Goal: Task Accomplishment & Management: Use online tool/utility

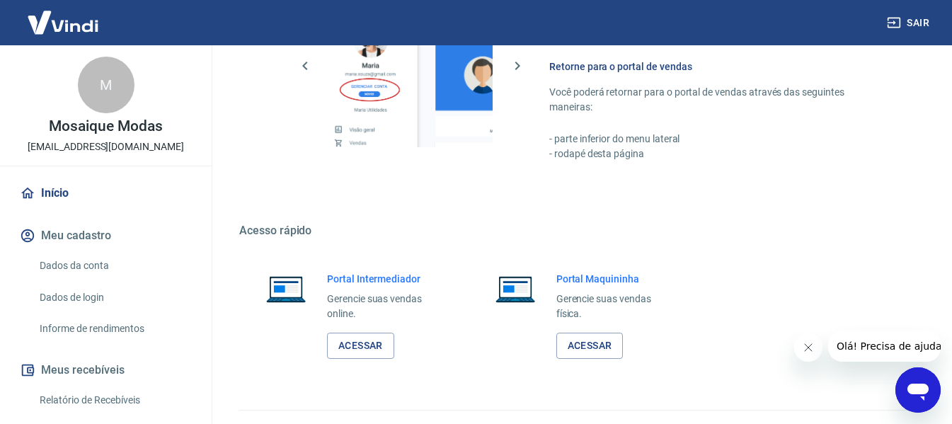
scroll to position [738, 0]
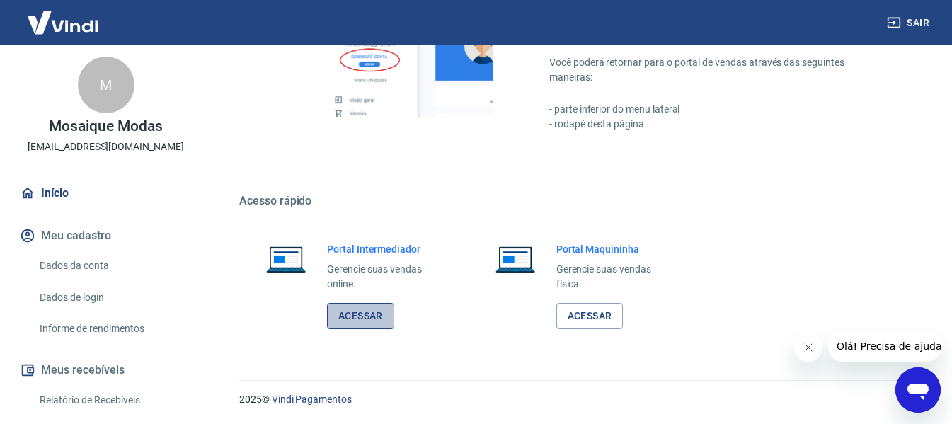
click at [363, 314] on link "Acessar" at bounding box center [360, 316] width 67 height 26
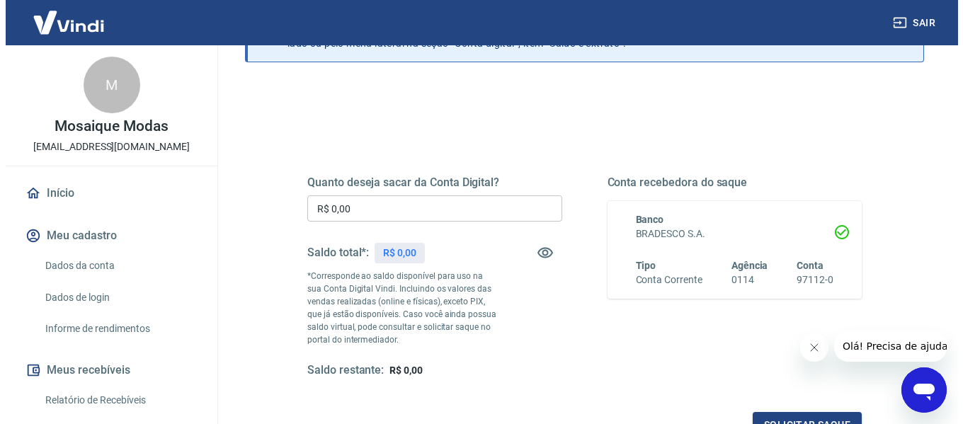
scroll to position [142, 0]
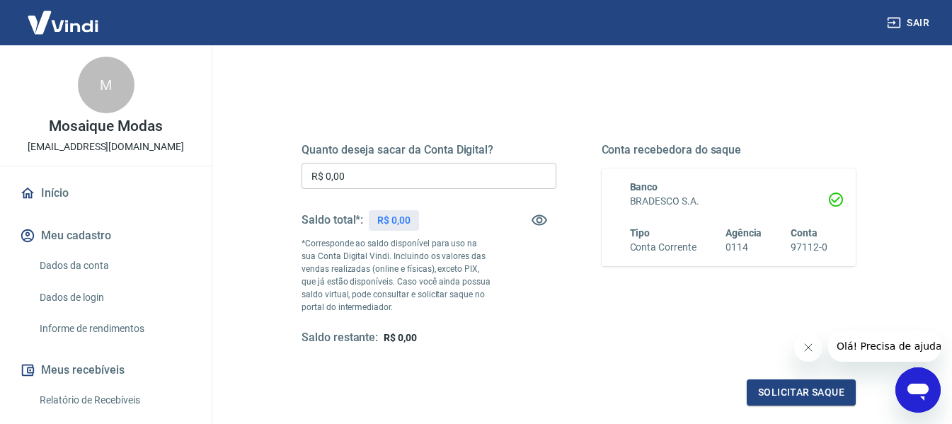
click at [389, 175] on input "R$ 0,00" at bounding box center [429, 176] width 255 height 26
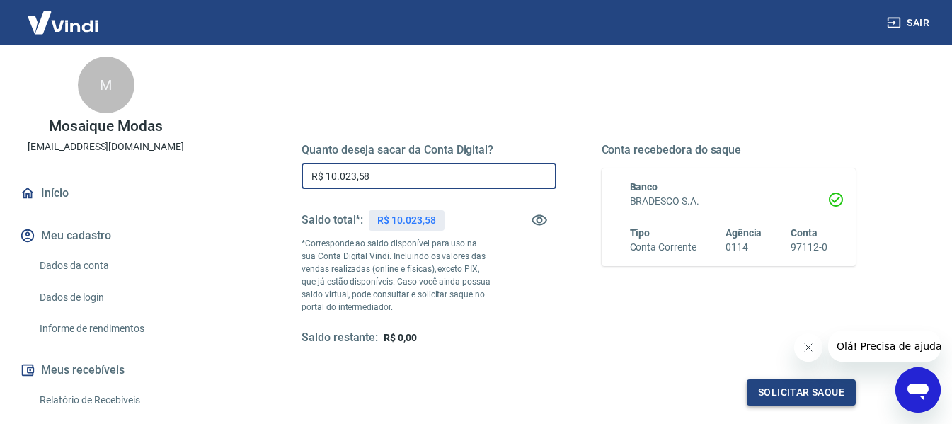
type input "R$ 10.023,58"
click at [773, 389] on button "Solicitar saque" at bounding box center [801, 393] width 109 height 26
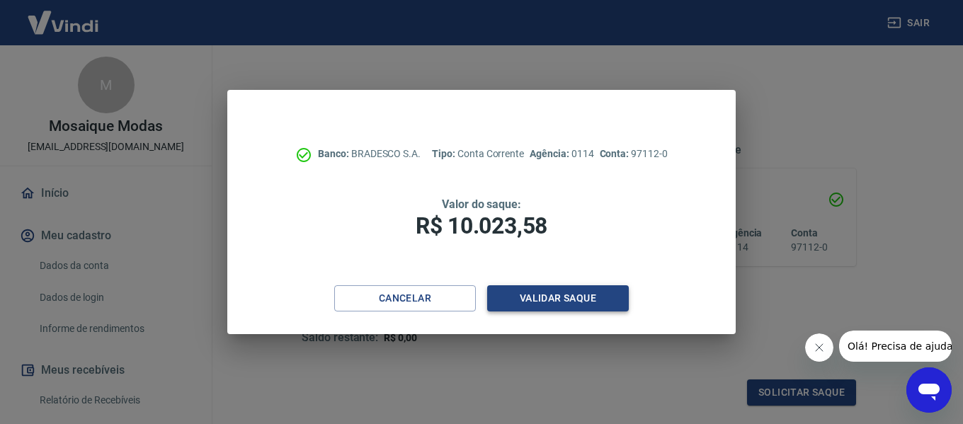
click at [538, 301] on button "Validar saque" at bounding box center [558, 298] width 142 height 26
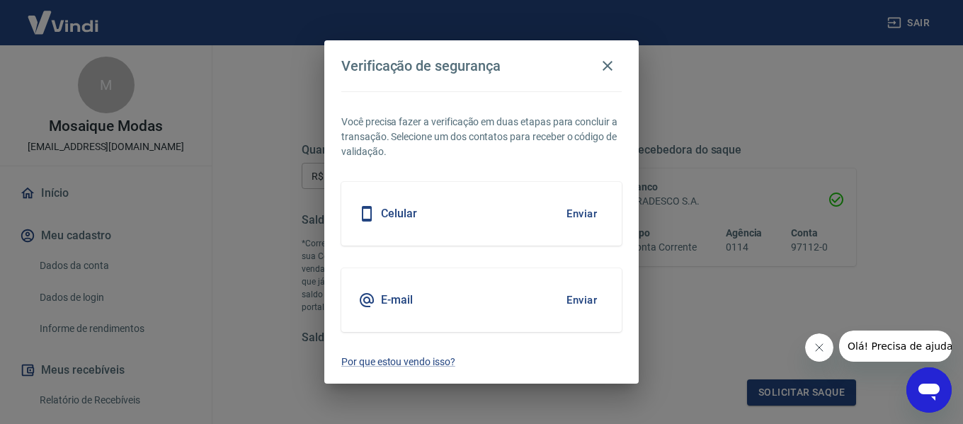
click at [583, 300] on button "Enviar" at bounding box center [582, 300] width 46 height 30
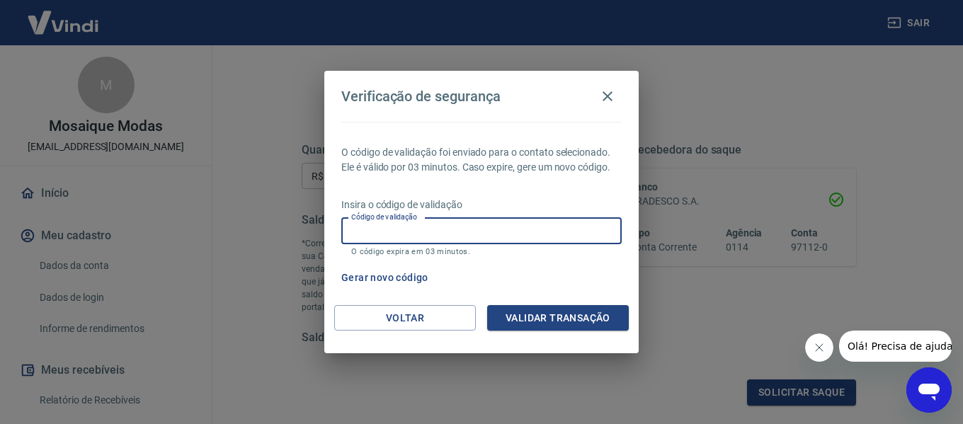
click at [433, 230] on input "Código de validação" at bounding box center [481, 231] width 280 height 26
paste input "909414"
type input "909414"
click at [534, 321] on button "Validar transação" at bounding box center [558, 318] width 142 height 26
